Goal: Information Seeking & Learning: Check status

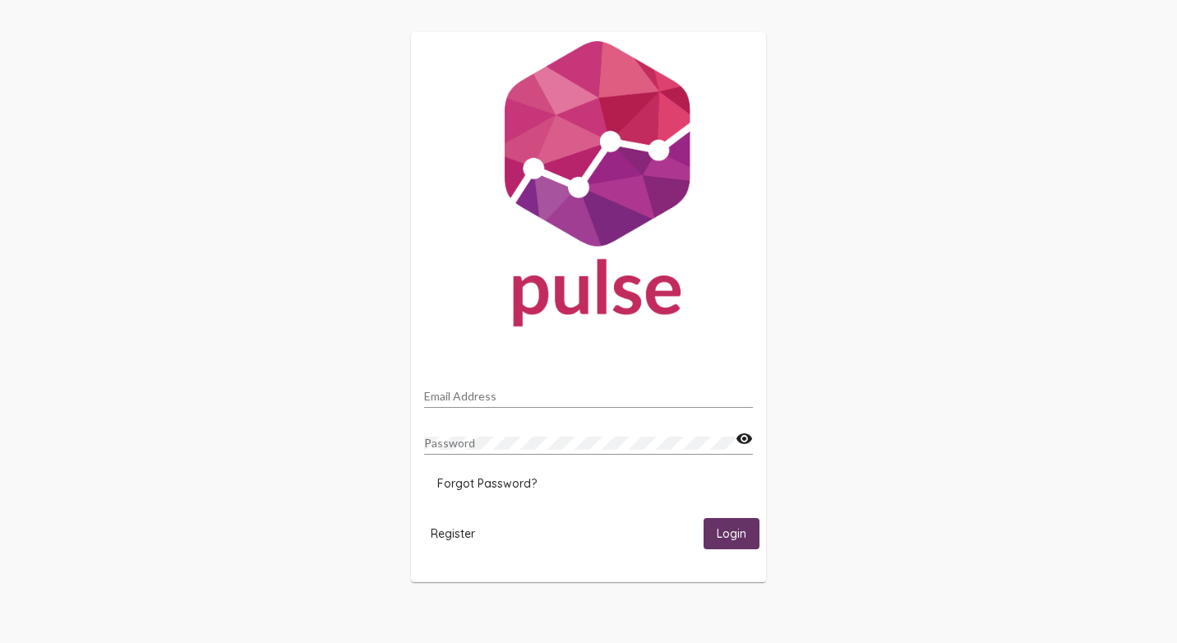
click at [482, 394] on input "Email Address" at bounding box center [588, 396] width 329 height 13
type input "[EMAIL_ADDRESS][PERSON_NAME][DOMAIN_NAME]"
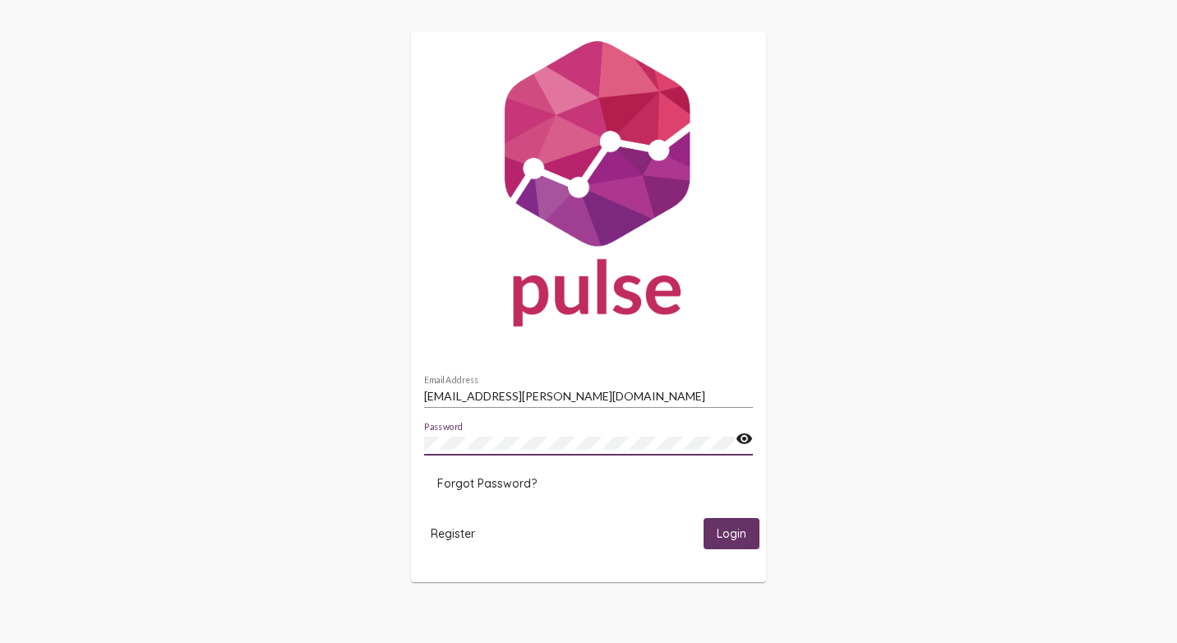
click at [704, 518] on button "Login" at bounding box center [732, 533] width 56 height 30
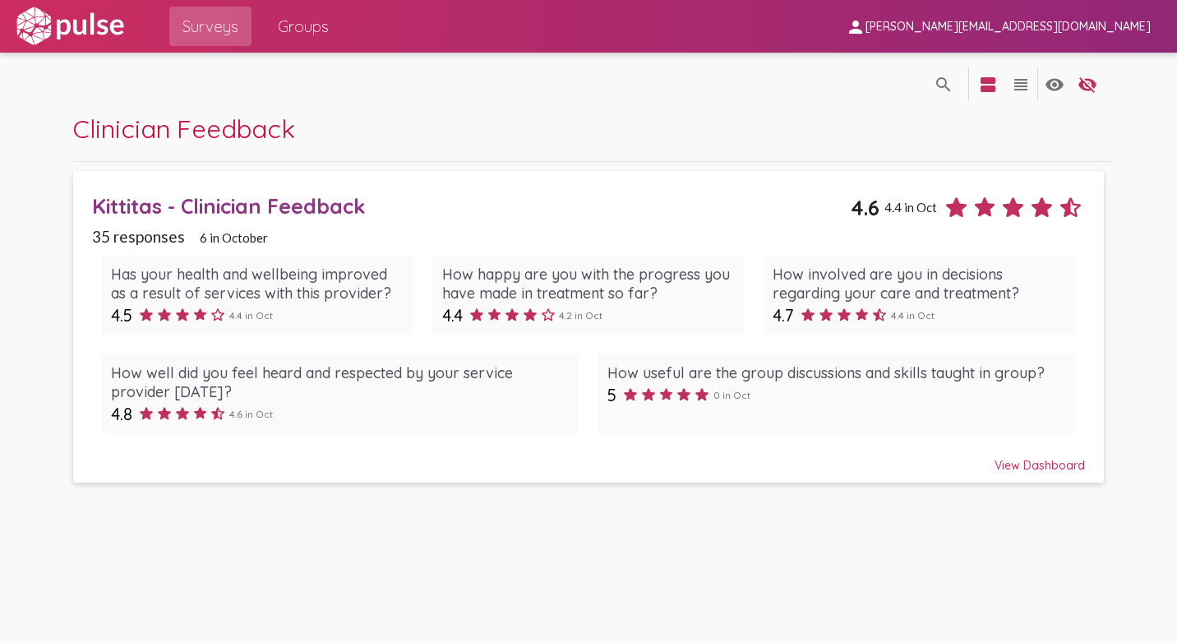
click at [248, 200] on div "Kittitas - Clinician Feedback" at bounding box center [471, 205] width 759 height 25
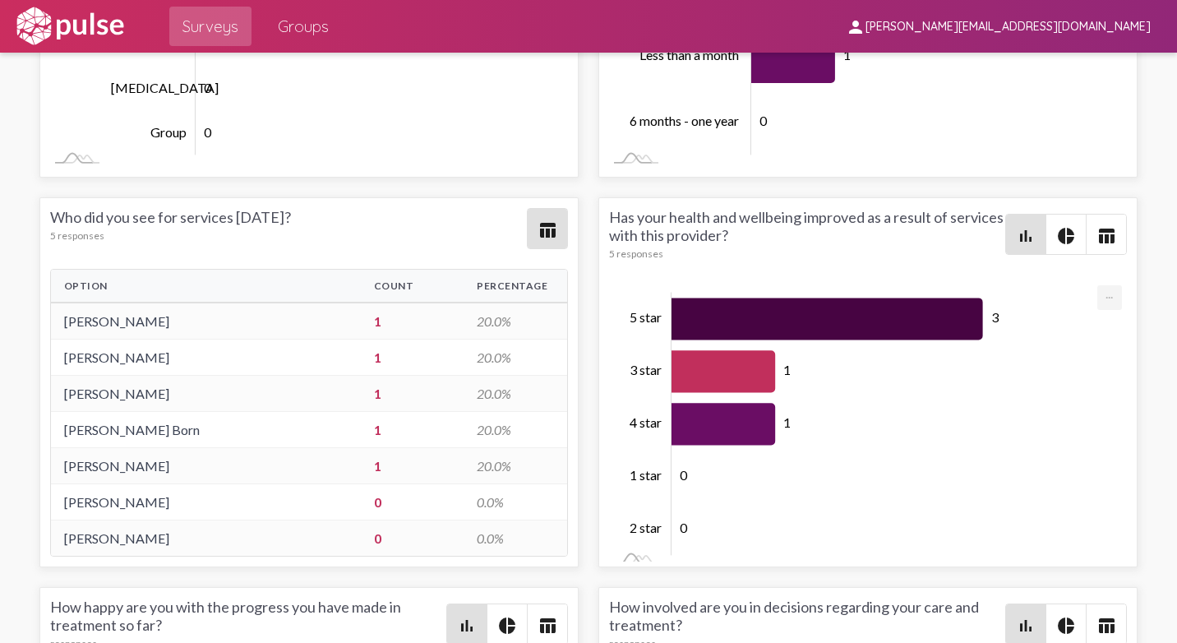
scroll to position [3534, 0]
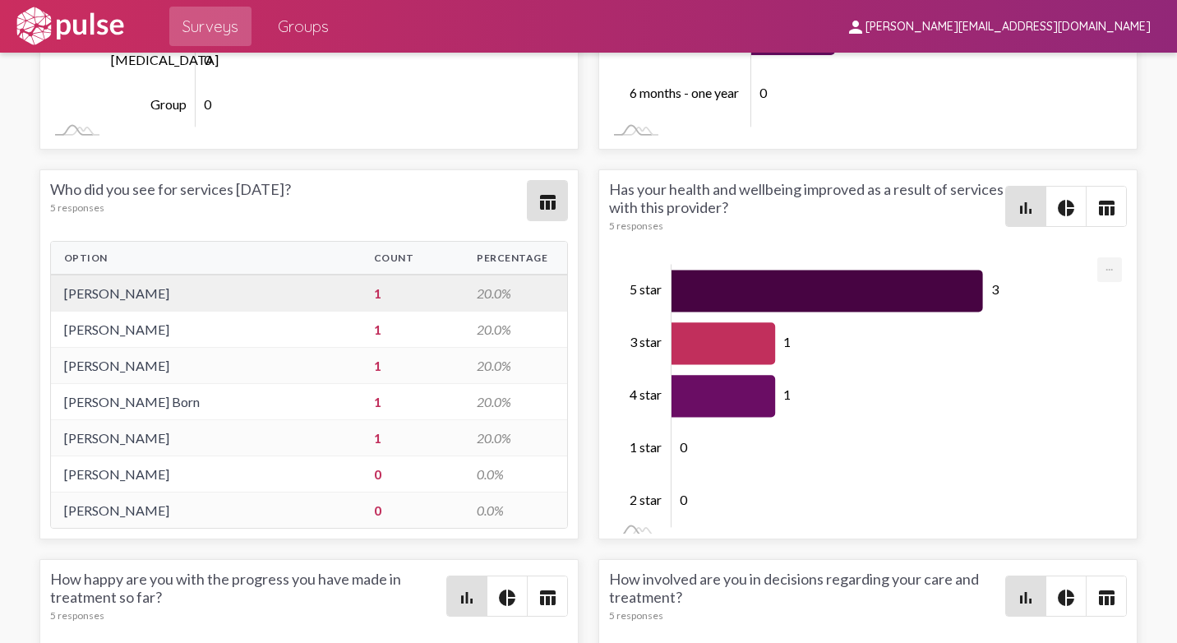
click at [365, 293] on td "1" at bounding box center [413, 293] width 104 height 37
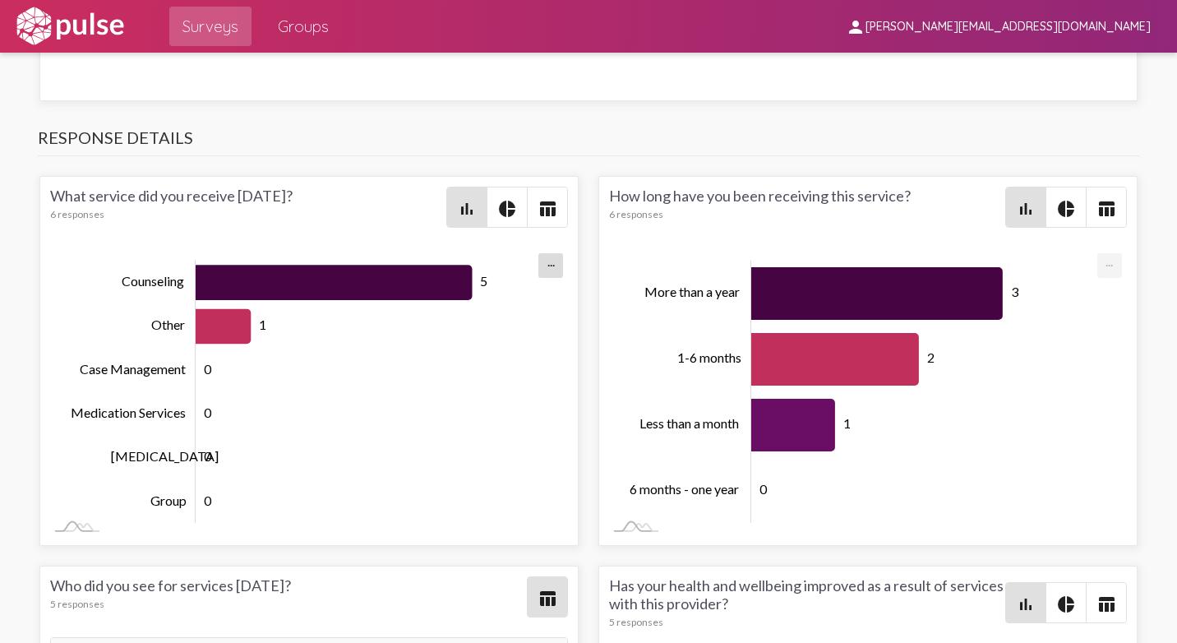
scroll to position [3294, 0]
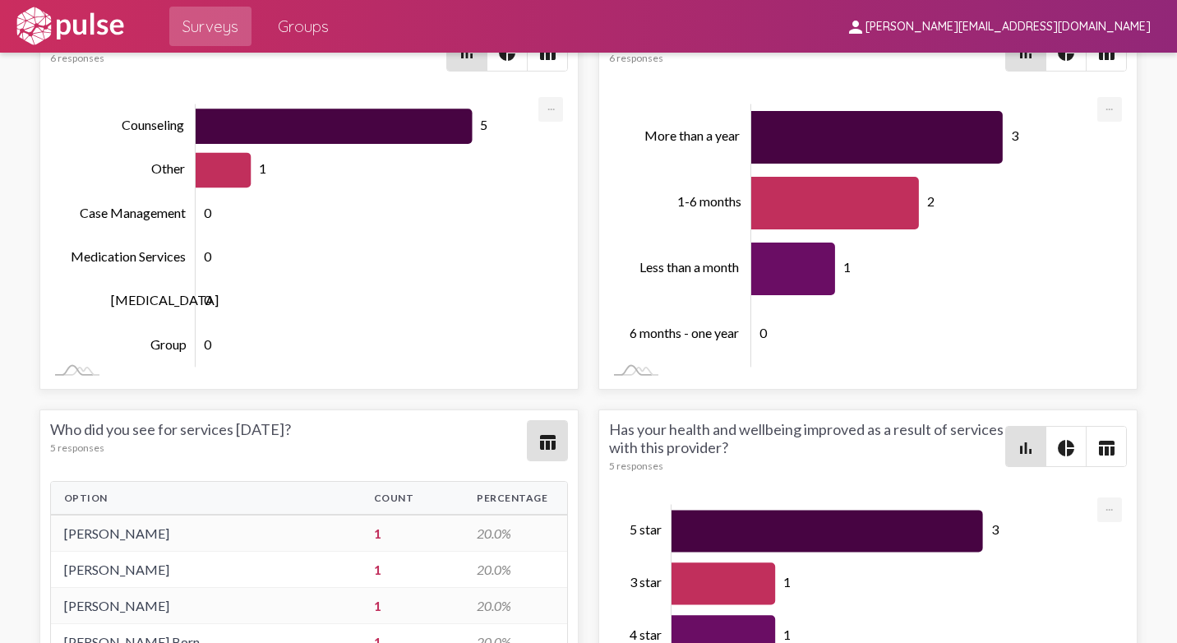
click at [542, 449] on mat-icon "table_chart" at bounding box center [548, 442] width 20 height 20
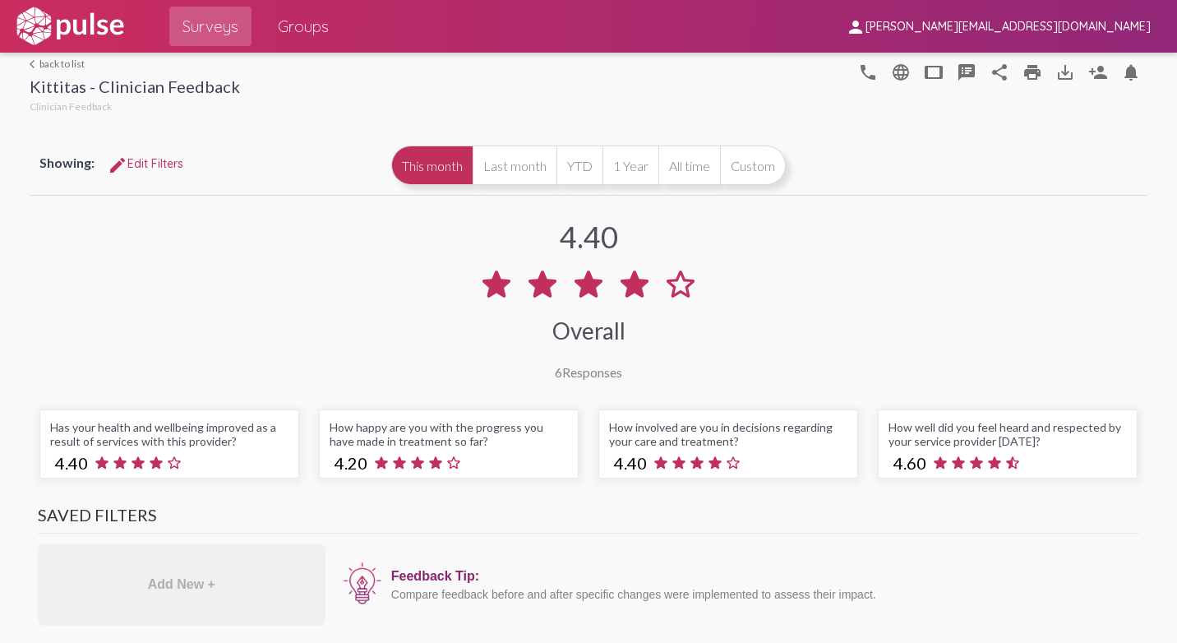
scroll to position [0, 0]
click at [153, 165] on span "edit Edit Filters" at bounding box center [146, 165] width 76 height 15
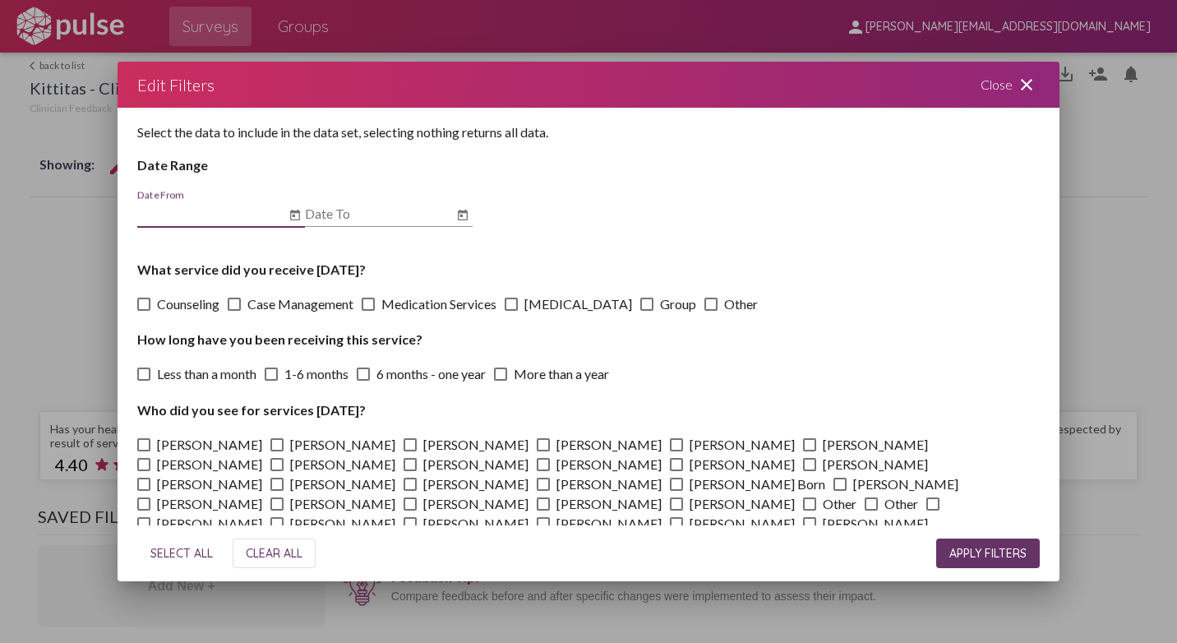
click at [404, 448] on span at bounding box center [410, 444] width 13 height 13
click at [409, 451] on input "[PERSON_NAME]" at bounding box center [409, 451] width 1 height 1
checkbox input "true"
click at [997, 556] on span "APPLY FILTERS" at bounding box center [987, 553] width 77 height 15
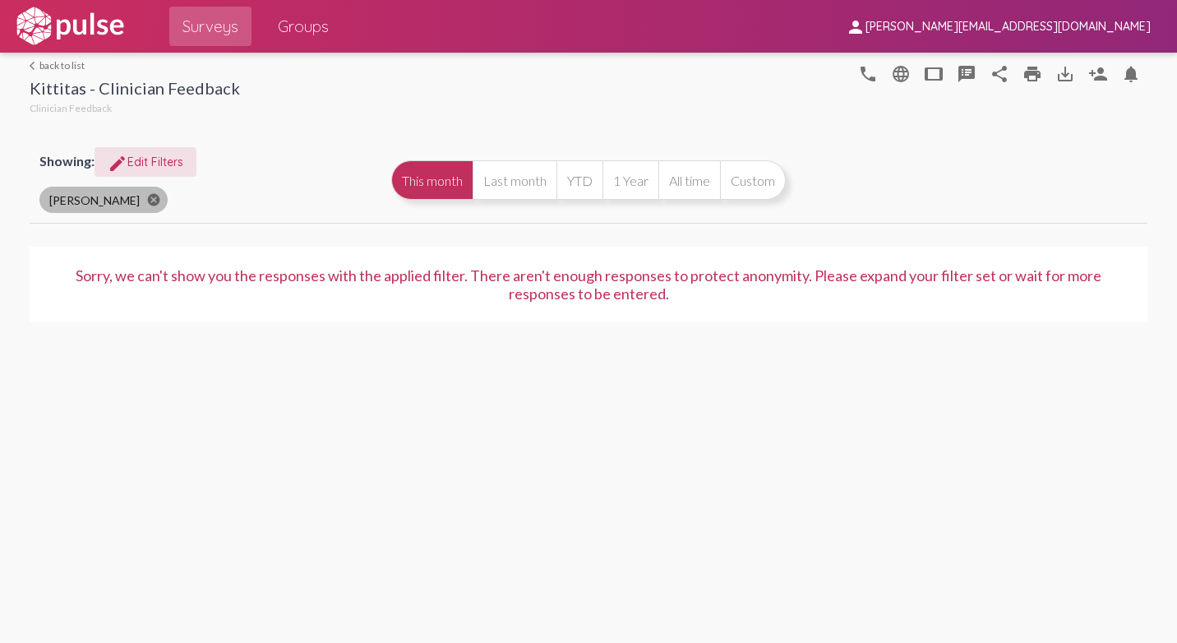
click at [146, 203] on mat-icon "cancel" at bounding box center [153, 199] width 15 height 15
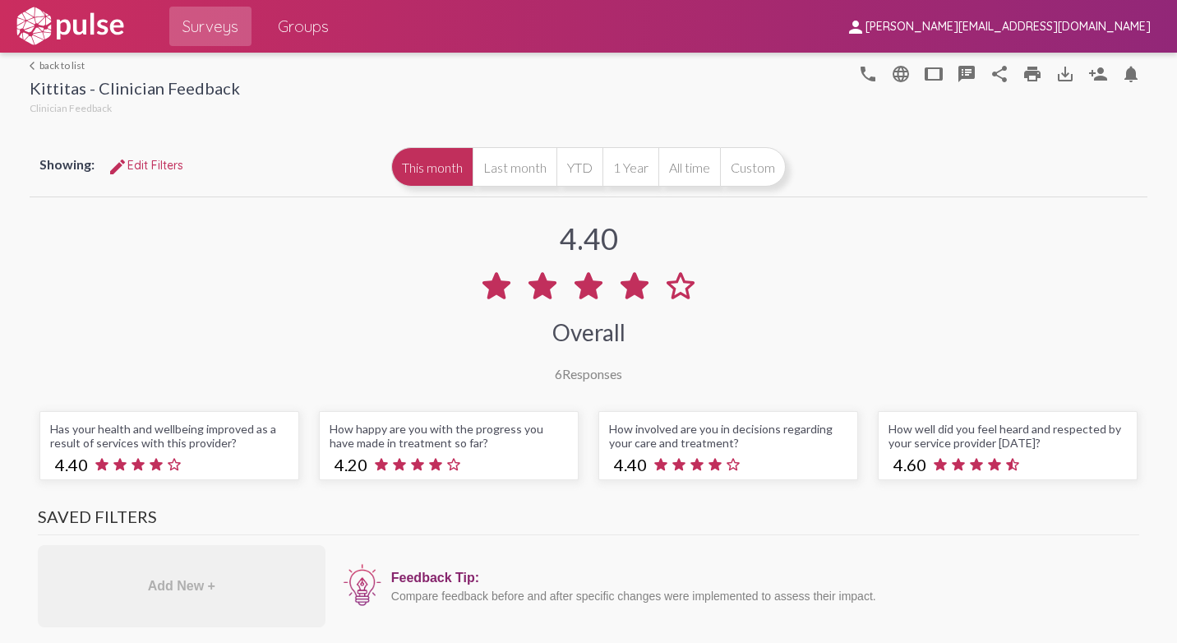
scroll to position [657, 0]
